Goal: Task Accomplishment & Management: Manage account settings

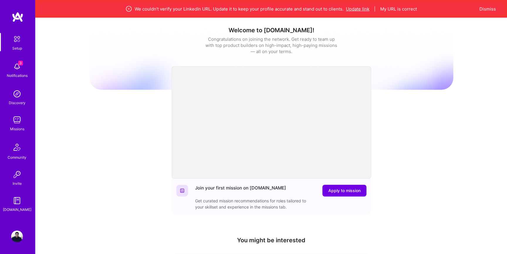
click at [361, 9] on button "Update link" at bounding box center [357, 9] width 23 height 6
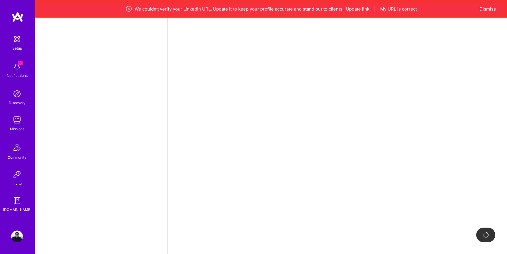
select select "EG"
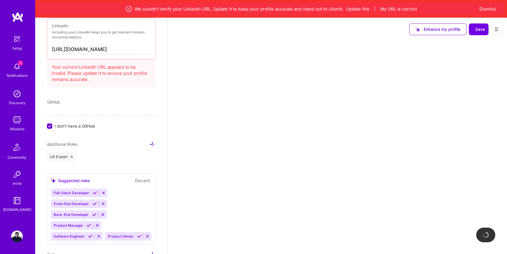
scroll to position [450, 0]
select select "Right Now"
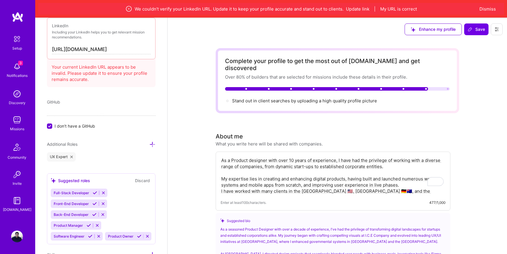
click at [123, 49] on input "[URL][DOMAIN_NAME]" at bounding box center [101, 49] width 99 height 9
paste input "[DOMAIN_NAME][URL][PERSON_NAME]"
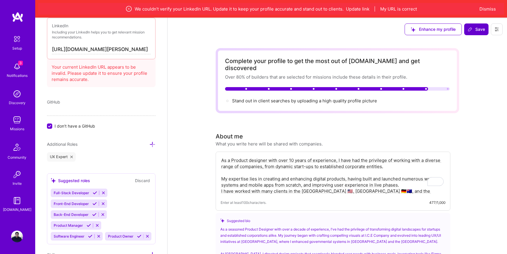
type input "[URL][DOMAIN_NAME][PERSON_NAME]"
click at [481, 30] on span "Save" at bounding box center [475, 29] width 17 height 6
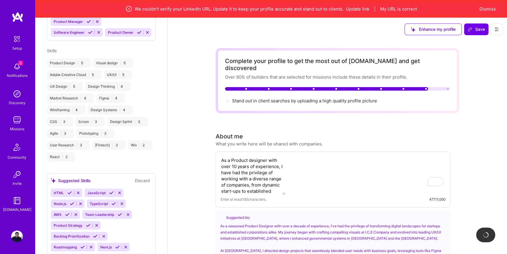
scroll to position [375, 0]
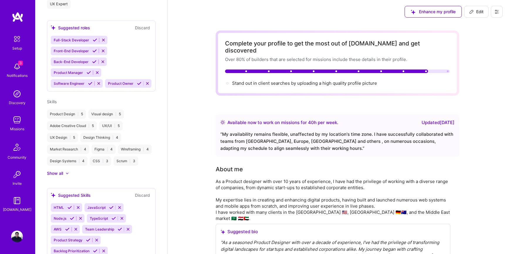
click at [102, 40] on icon at bounding box center [103, 40] width 4 height 4
click at [103, 49] on icon at bounding box center [103, 51] width 4 height 4
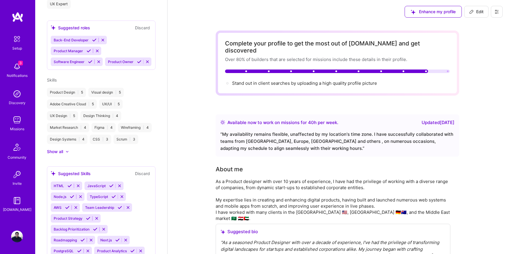
click at [102, 41] on icon at bounding box center [103, 40] width 4 height 4
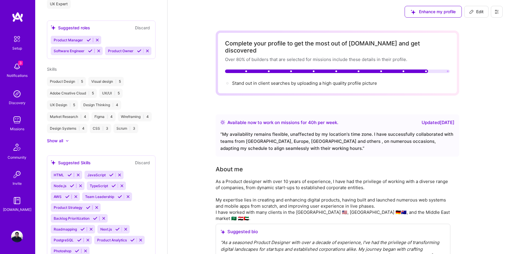
click at [98, 51] on icon at bounding box center [98, 51] width 4 height 4
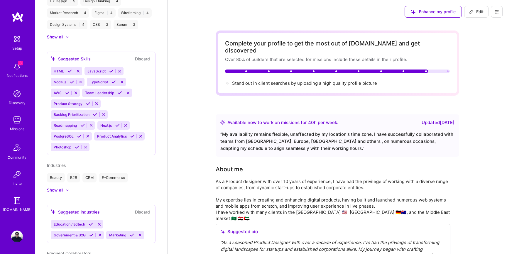
scroll to position [469, 0]
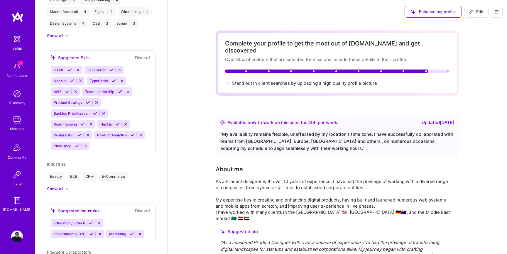
click at [119, 70] on icon at bounding box center [119, 70] width 4 height 4
click at [80, 81] on icon at bounding box center [80, 81] width 4 height 4
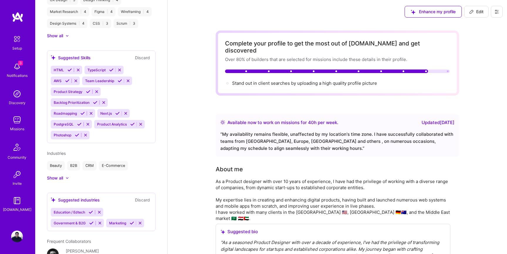
click at [79, 69] on icon at bounding box center [78, 70] width 4 height 4
click at [84, 69] on icon at bounding box center [86, 70] width 4 height 4
click at [118, 69] on icon at bounding box center [117, 70] width 4 height 4
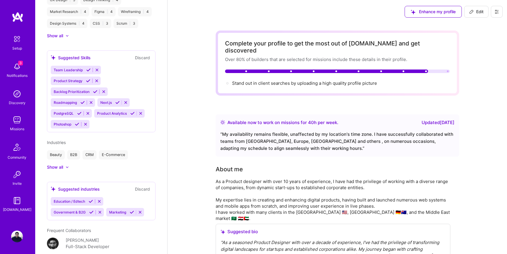
click at [76, 124] on icon at bounding box center [77, 124] width 4 height 4
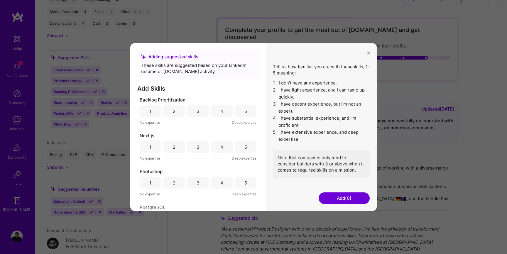
scroll to position [0, 0]
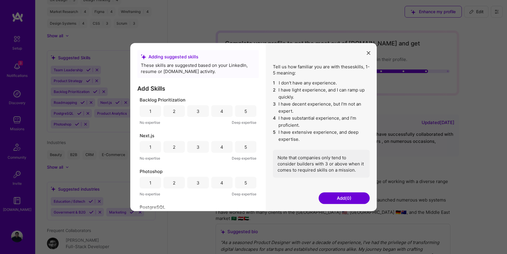
drag, startPoint x: 367, startPoint y: 52, endPoint x: 195, endPoint y: 144, distance: 194.7
click at [195, 144] on div "Adding suggested skills These skills are suggested based on your LinkedIn, resu…" at bounding box center [253, 127] width 246 height 168
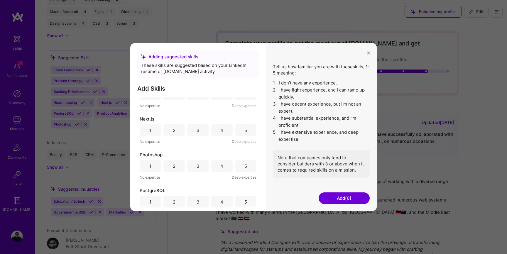
scroll to position [19, 0]
click at [225, 163] on div "4" at bounding box center [221, 163] width 21 height 12
click at [343, 199] on button "Add (1)" at bounding box center [343, 198] width 51 height 12
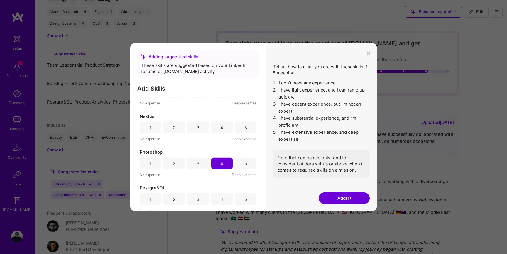
click at [247, 160] on div "5" at bounding box center [245, 163] width 21 height 12
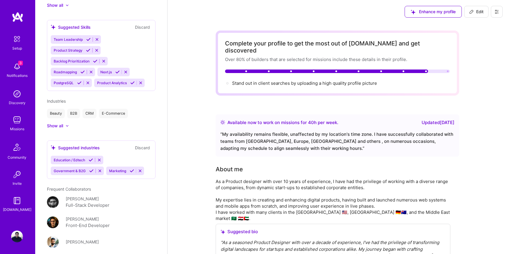
scroll to position [501, 0]
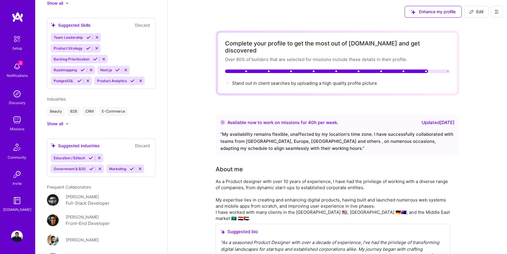
click at [18, 68] on img at bounding box center [17, 67] width 12 height 12
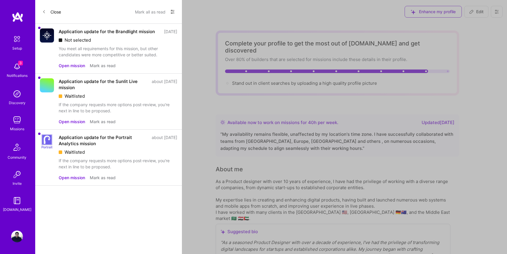
click at [47, 11] on button "Close" at bounding box center [51, 11] width 19 height 9
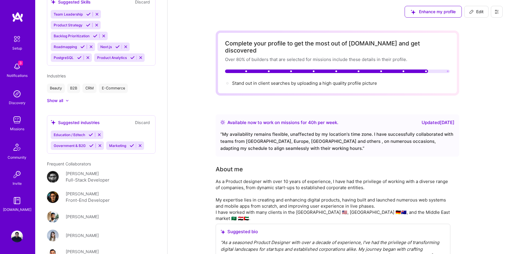
scroll to position [520, 0]
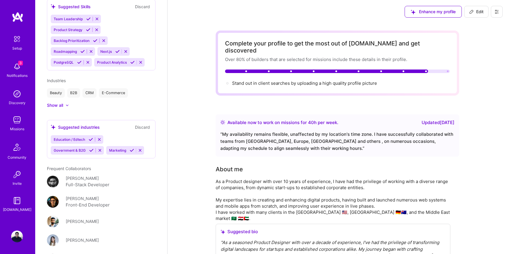
click at [143, 127] on button "Discard" at bounding box center [142, 127] width 18 height 7
click at [59, 105] on div "Show all" at bounding box center [55, 105] width 16 height 6
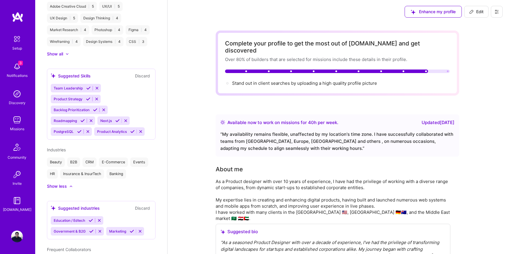
scroll to position [464, 0]
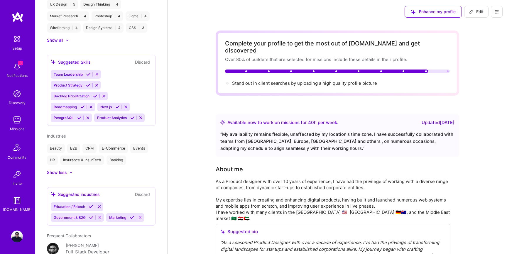
click at [56, 136] on span "Industries" at bounding box center [56, 135] width 19 height 5
click at [133, 160] on div "Beauty B2B CRM E-Commerce Events HR Insurance & InsurTech Banking" at bounding box center [101, 154] width 108 height 21
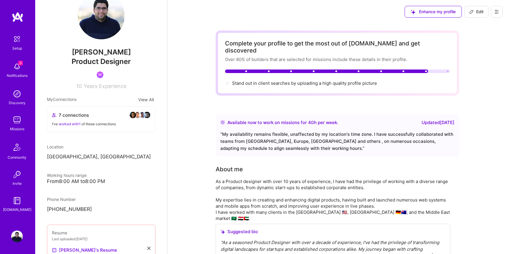
scroll to position [0, 0]
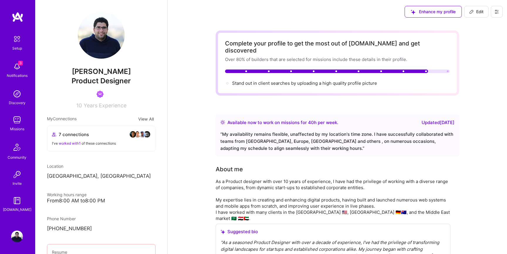
click at [24, 78] on div "Notifications" at bounding box center [17, 75] width 21 height 6
click at [24, 78] on div "Setup 3 Notifications Discovery Missions Community Invite [DOMAIN_NAME]" at bounding box center [17, 123] width 35 height 180
